Goal: Information Seeking & Learning: Learn about a topic

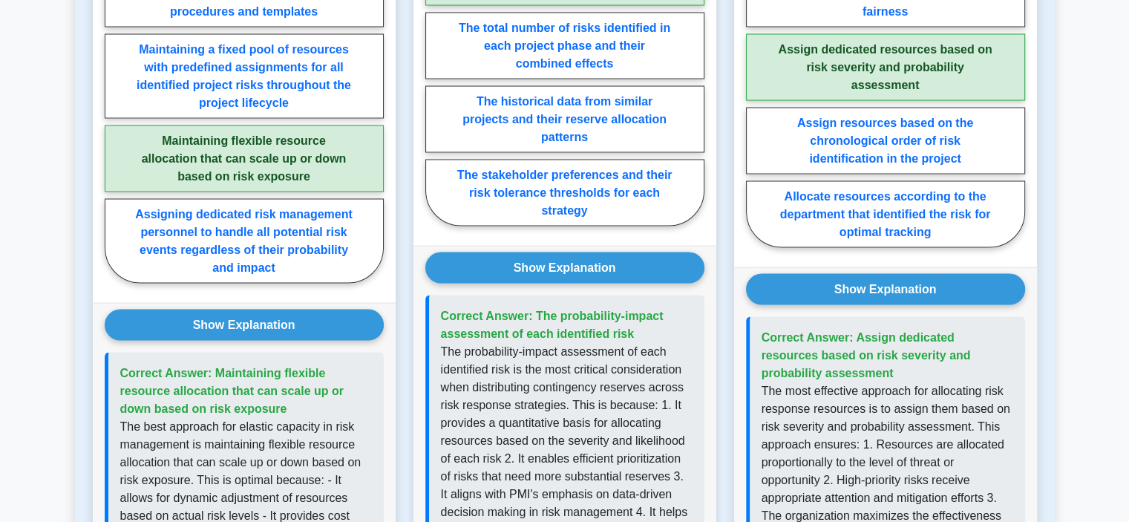
scroll to position [2376, 0]
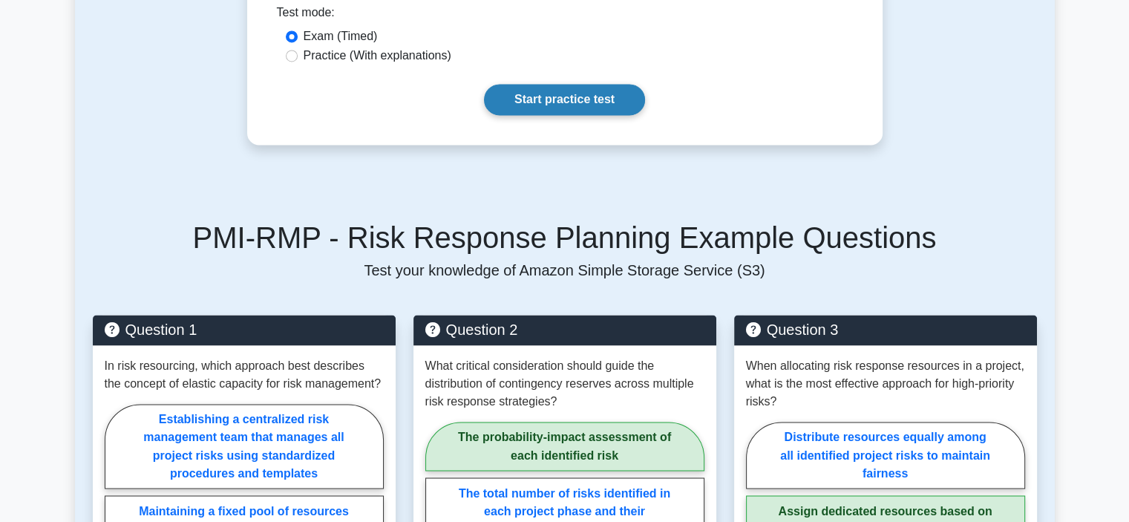
click at [601, 84] on link "Start practice test" at bounding box center [564, 99] width 161 height 31
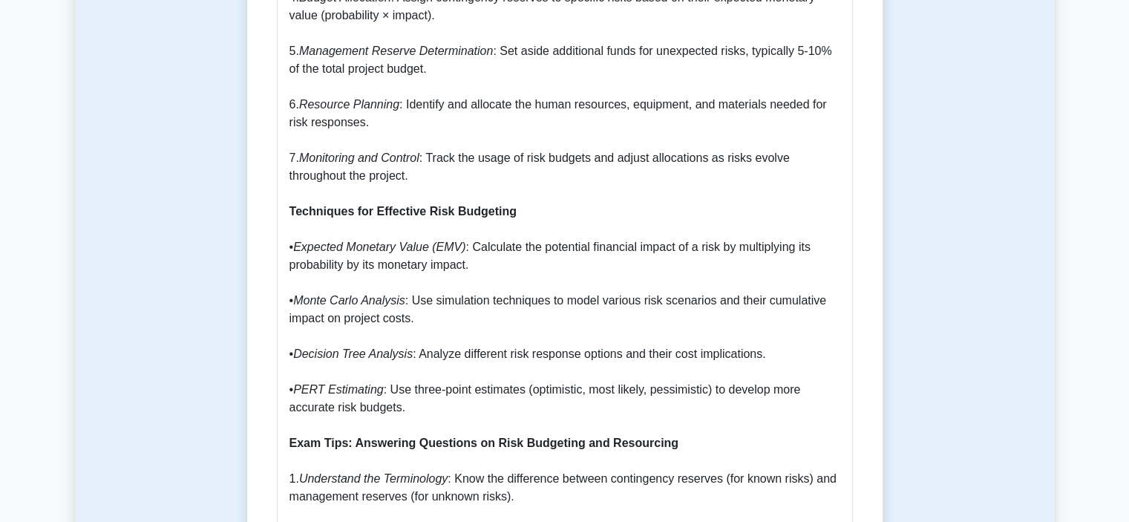
scroll to position [965, 0]
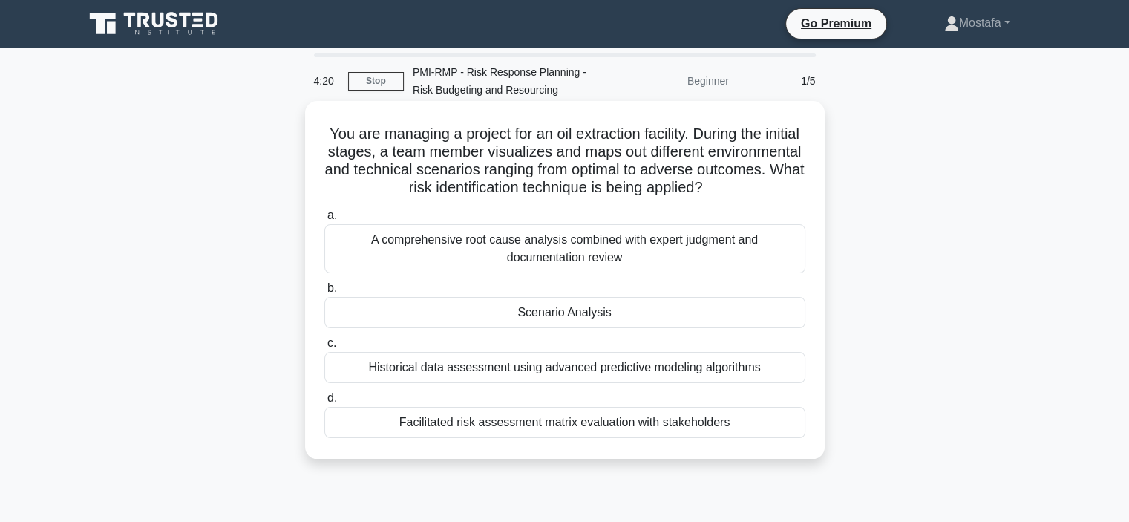
click at [754, 319] on div "Scenario Analysis" at bounding box center [564, 312] width 481 height 31
click at [324, 293] on input "b. Scenario Analysis" at bounding box center [324, 289] width 0 height 10
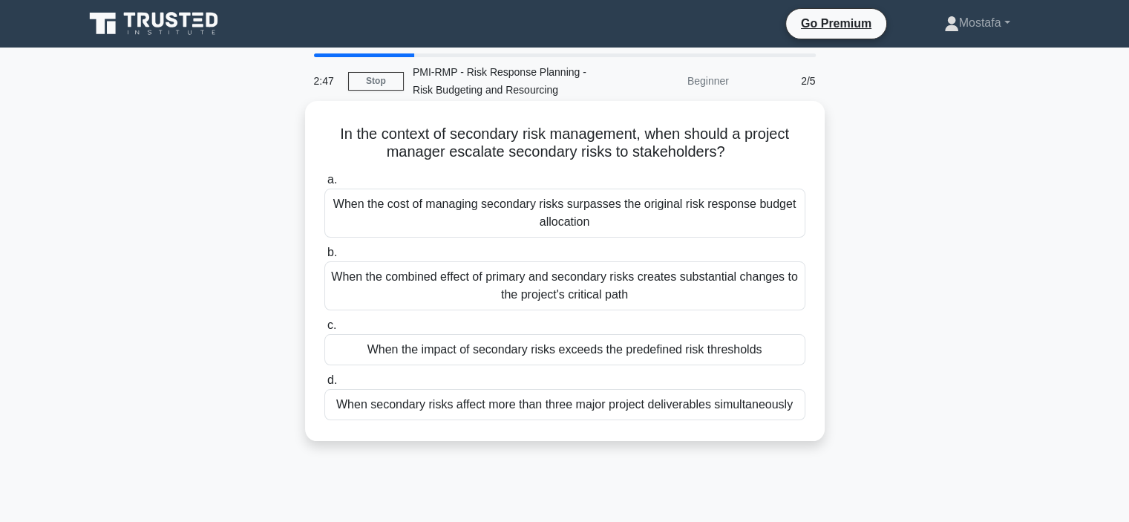
click at [793, 229] on div "When the cost of managing secondary risks surpasses the original risk response …" at bounding box center [564, 213] width 481 height 49
click at [324, 185] on input "a. When the cost of managing secondary risks surpasses the original risk respon…" at bounding box center [324, 180] width 0 height 10
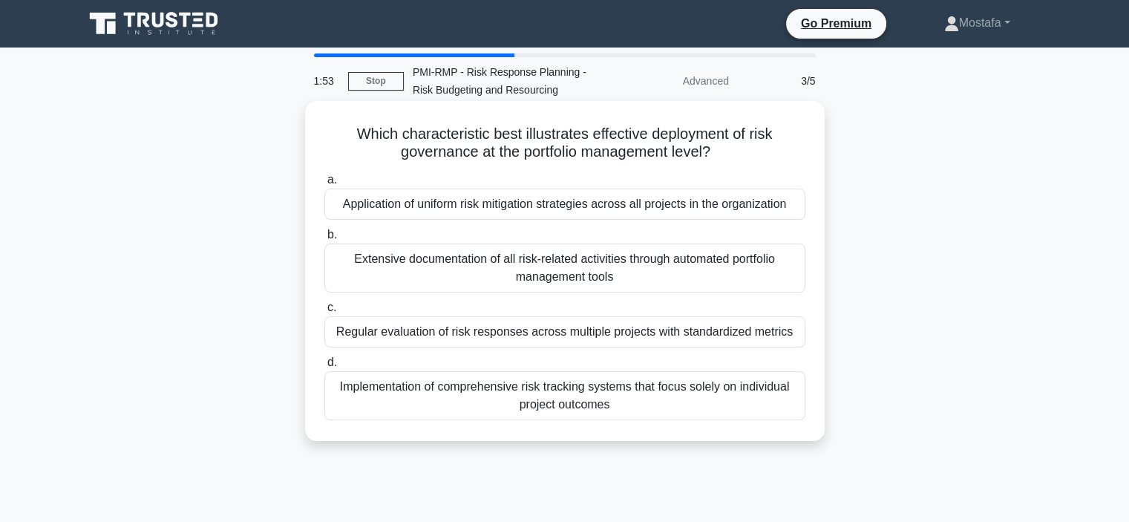
click at [777, 339] on div "Regular evaluation of risk responses across multiple projects with standardized…" at bounding box center [564, 331] width 481 height 31
click at [324, 313] on input "c. Regular evaluation of risk responses across multiple projects with standardi…" at bounding box center [324, 308] width 0 height 10
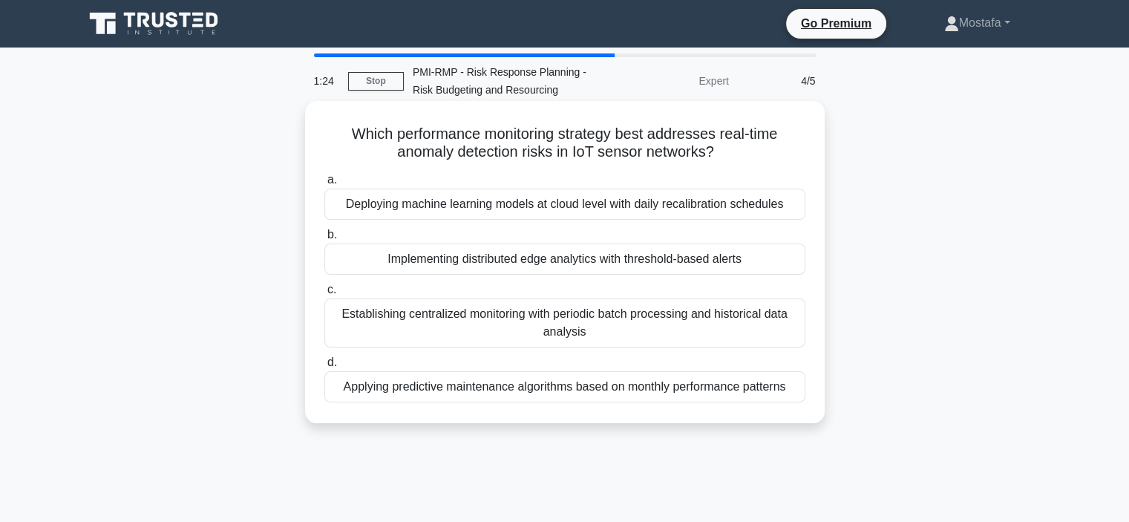
click at [785, 394] on div "Applying predictive maintenance algorithms based on monthly performance patterns" at bounding box center [564, 386] width 481 height 31
click at [324, 368] on input "d. Applying predictive maintenance algorithms based on monthly performance patt…" at bounding box center [324, 363] width 0 height 10
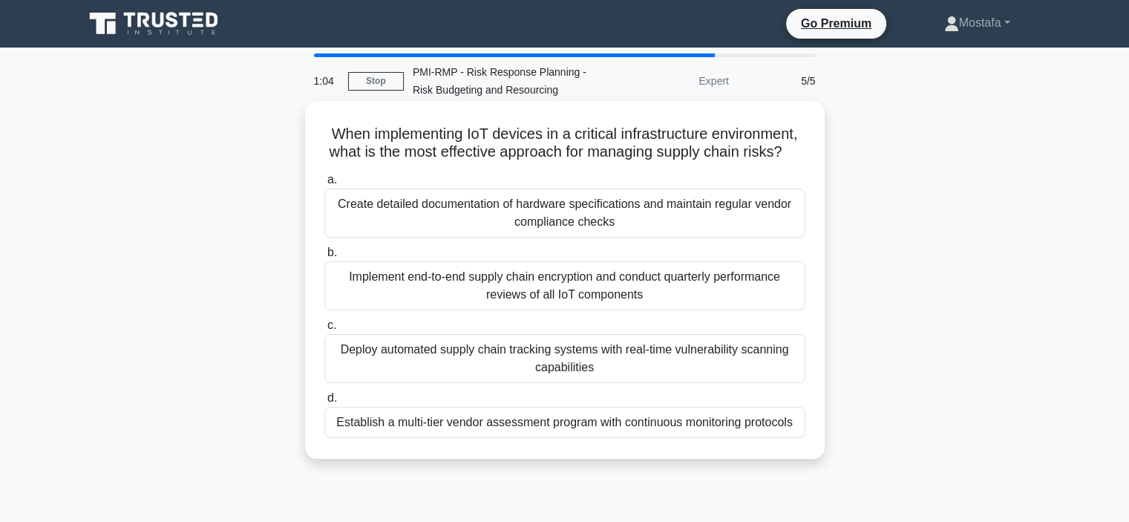
click at [787, 438] on div "Establish a multi-tier vendor assessment program with continuous monitoring pro…" at bounding box center [564, 422] width 481 height 31
click at [324, 403] on input "d. Establish a multi-tier vendor assessment program with continuous monitoring …" at bounding box center [324, 399] width 0 height 10
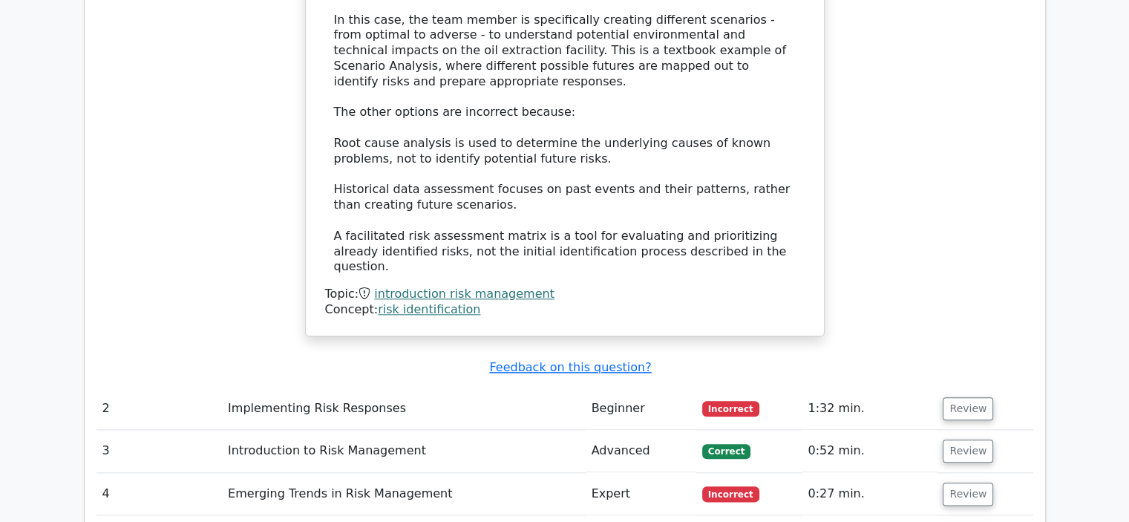
scroll to position [1708, 0]
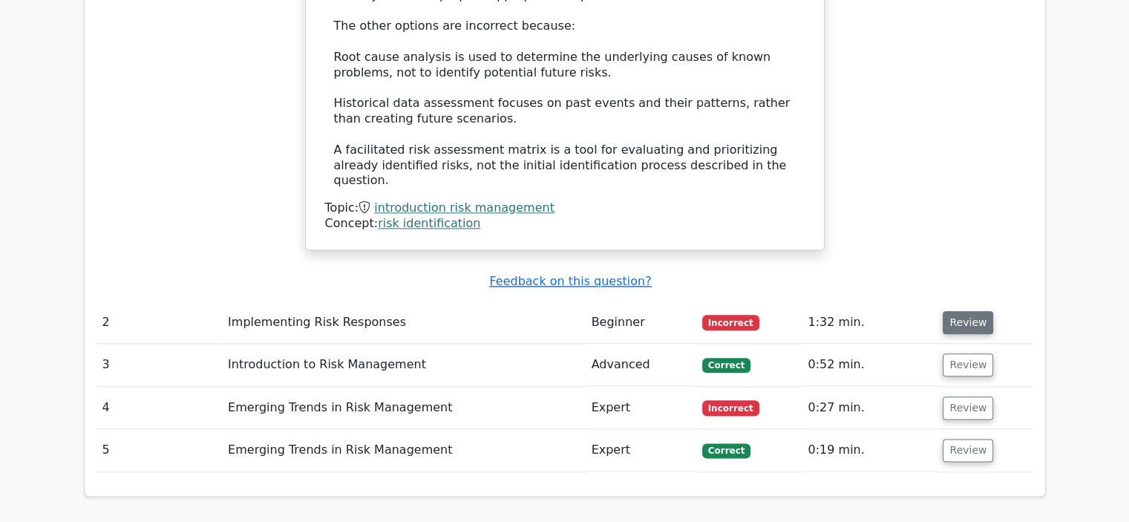
click at [971, 311] on button "Review" at bounding box center [968, 322] width 50 height 23
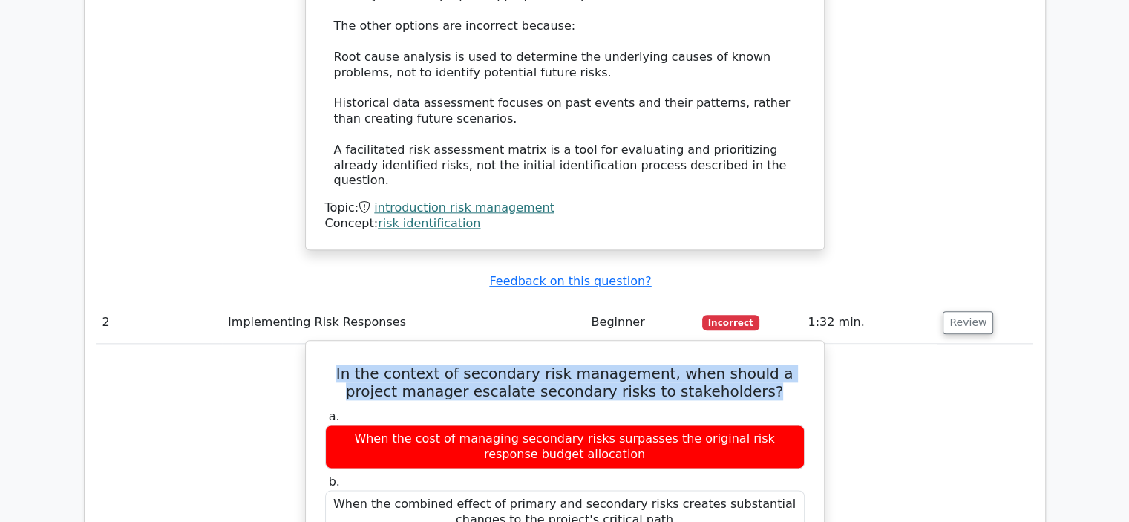
drag, startPoint x: 749, startPoint y: 272, endPoint x: 325, endPoint y: 240, distance: 425.2
copy h5 "In the context of secondary risk management, when should a project manager esca…"
drag, startPoint x: 768, startPoint y: 451, endPoint x: 373, endPoint y: 445, distance: 394.3
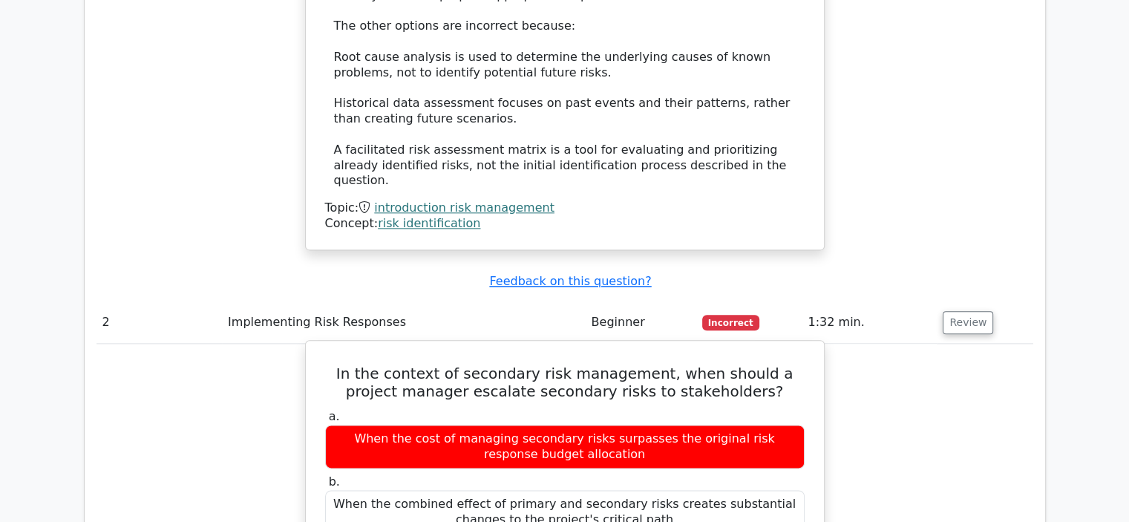
drag, startPoint x: 766, startPoint y: 448, endPoint x: 362, endPoint y: 447, distance: 404.7
copy div "When the impact of secondary risks exceeds the predefined risk thresholds"
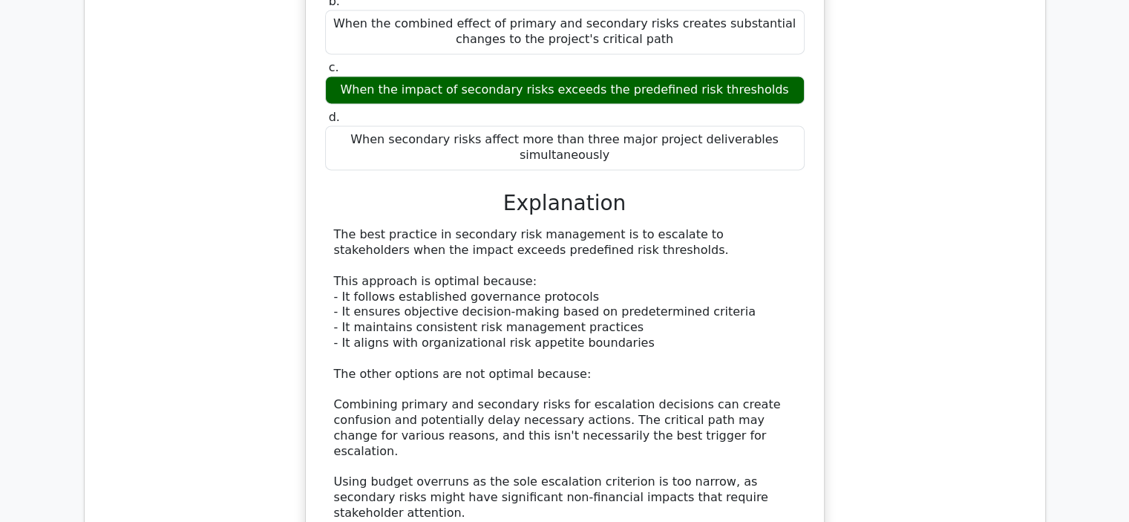
scroll to position [2524, 0]
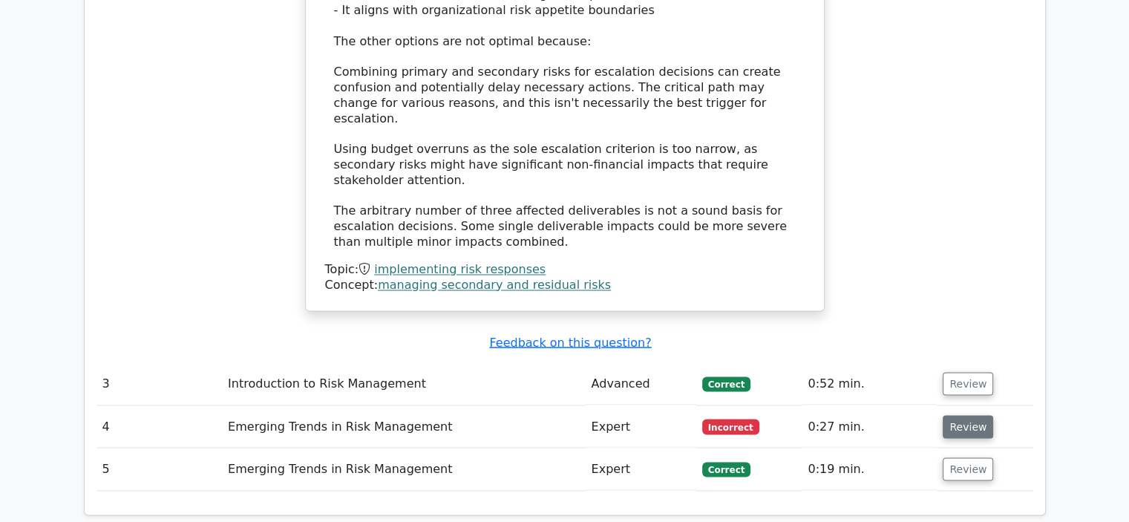
click at [958, 415] on button "Review" at bounding box center [968, 426] width 50 height 23
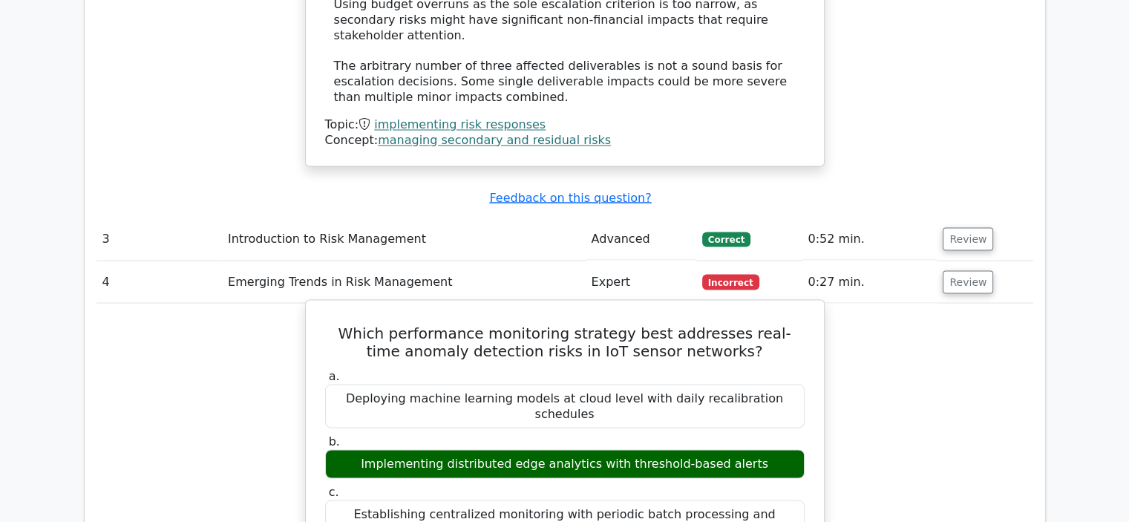
scroll to position [2673, 0]
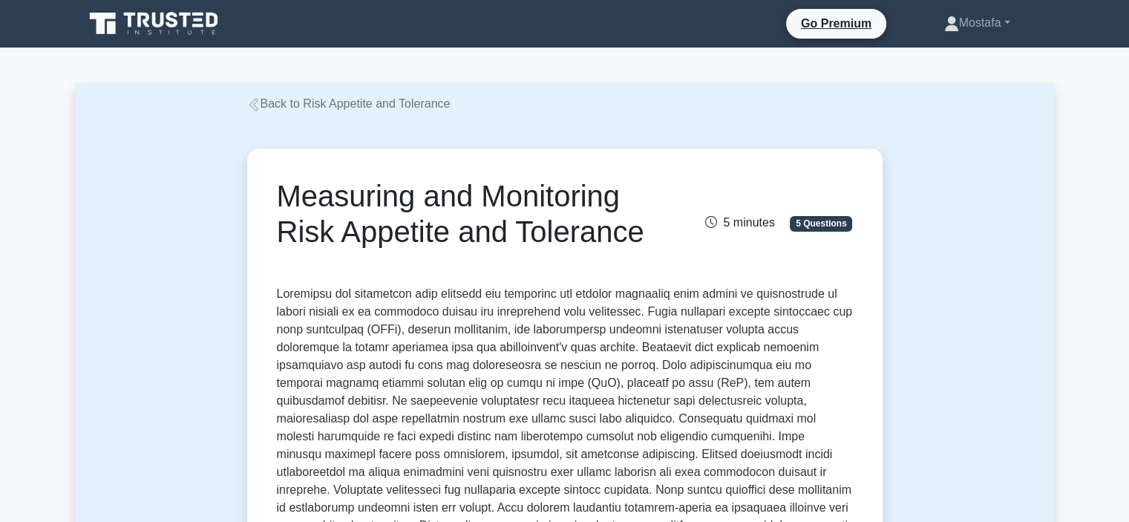
drag, startPoint x: 0, startPoint y: 0, endPoint x: 1104, endPoint y: 145, distance: 1113.5
